Goal: Find contact information: Find contact information

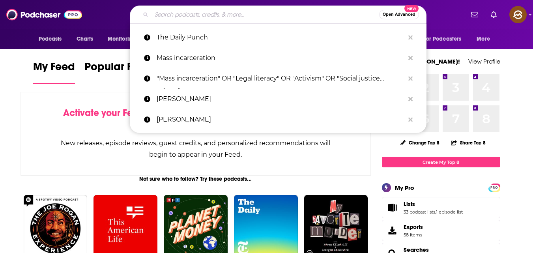
click at [222, 15] on input "Search podcasts, credits, & more..." at bounding box center [266, 14] width 228 height 13
paste input "Talk Justice: An LSC Podcast"
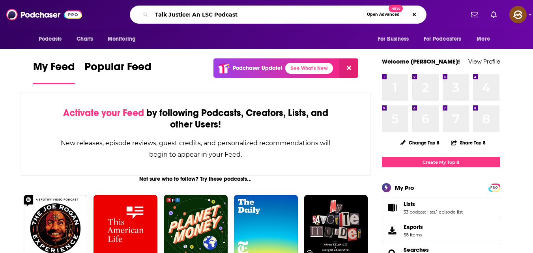
type input "Talk Justice: An LSC Podcast"
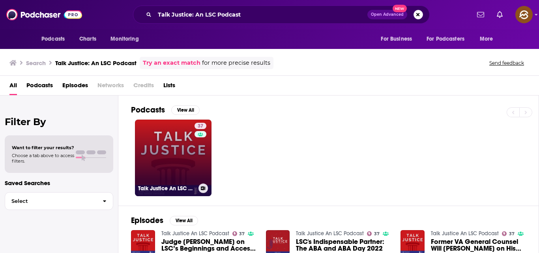
click at [183, 149] on link "37 Talk Justice An LSC Podcast" at bounding box center [173, 158] width 77 height 77
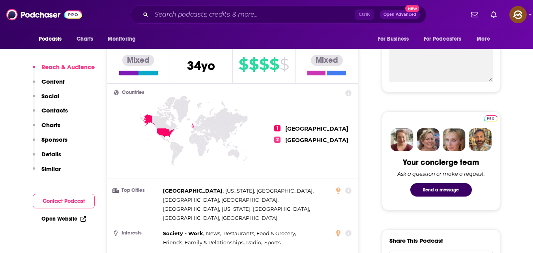
scroll to position [256, 0]
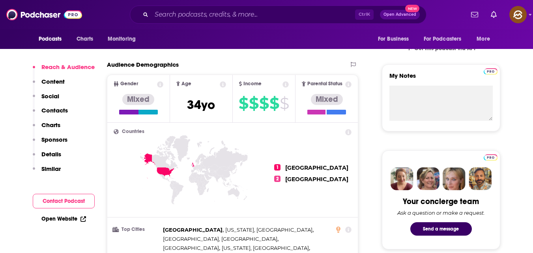
click at [70, 198] on button "Contact Podcast" at bounding box center [64, 201] width 62 height 15
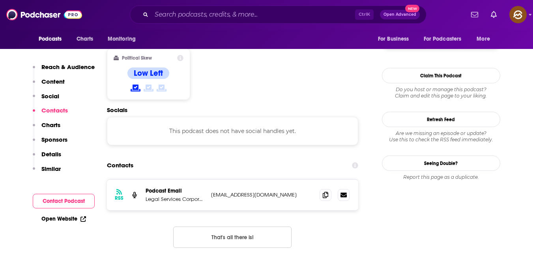
scroll to position [605, 0]
click at [328, 192] on icon at bounding box center [326, 195] width 6 height 6
click at [54, 156] on p "Details" at bounding box center [51, 154] width 20 height 8
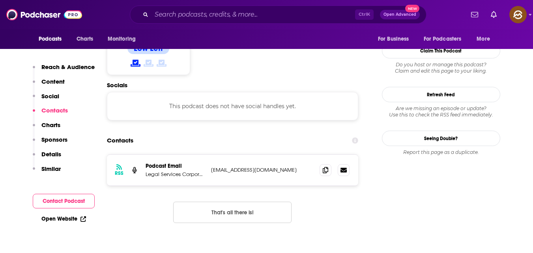
scroll to position [433, 0]
